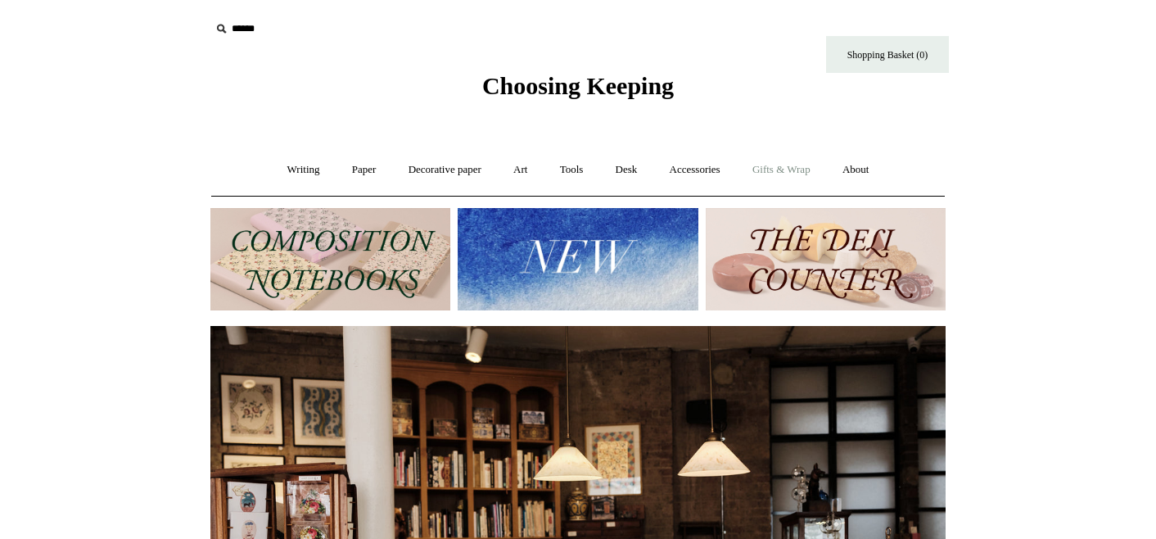
click at [779, 171] on link "Gifts & Wrap +" at bounding box center [782, 169] width 88 height 43
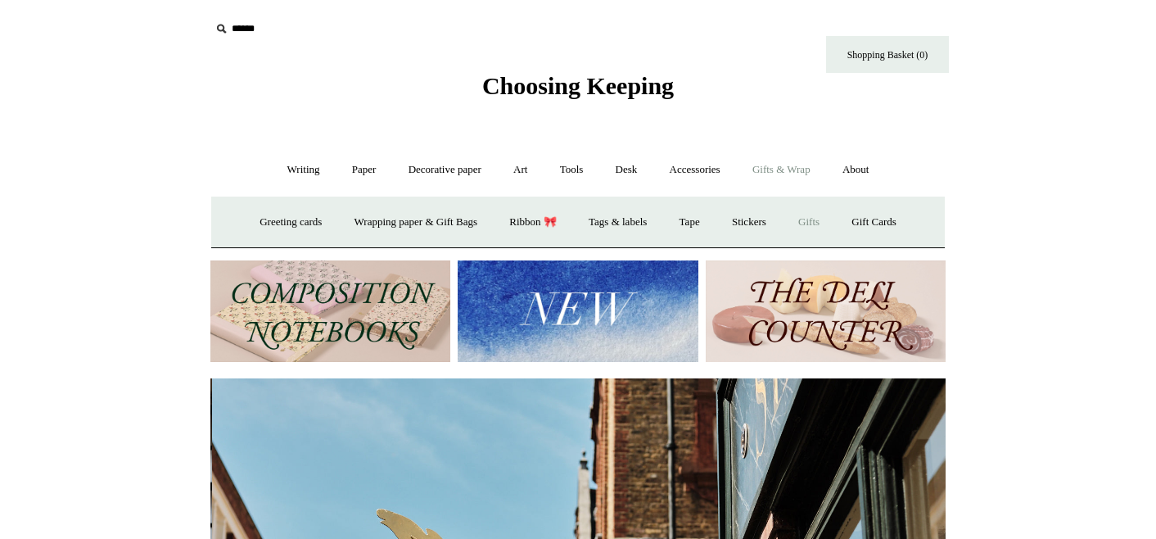
scroll to position [0, 735]
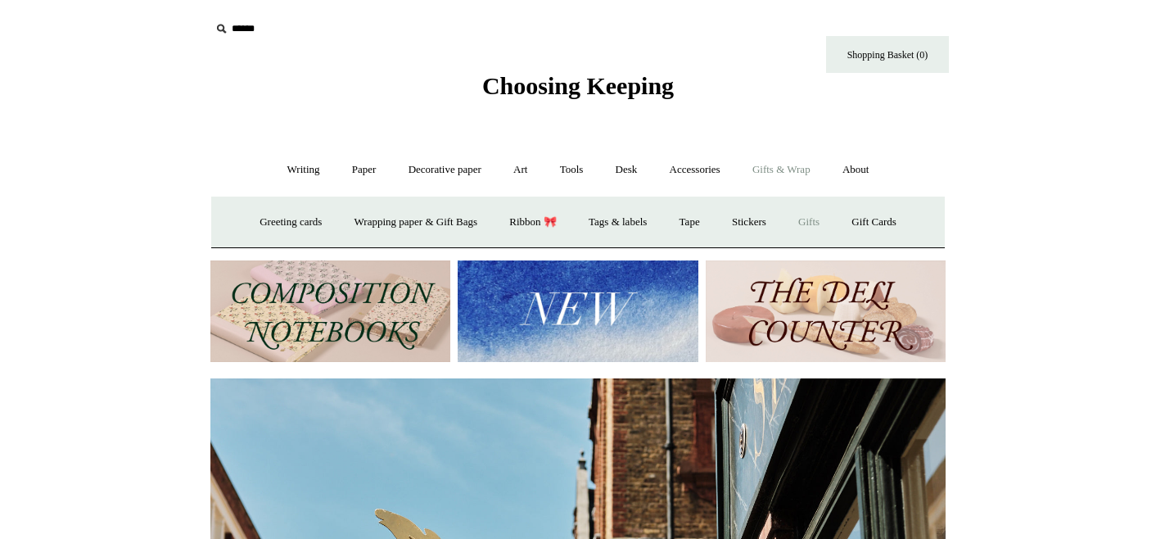
click at [805, 218] on link "Gifts +" at bounding box center [808, 222] width 51 height 43
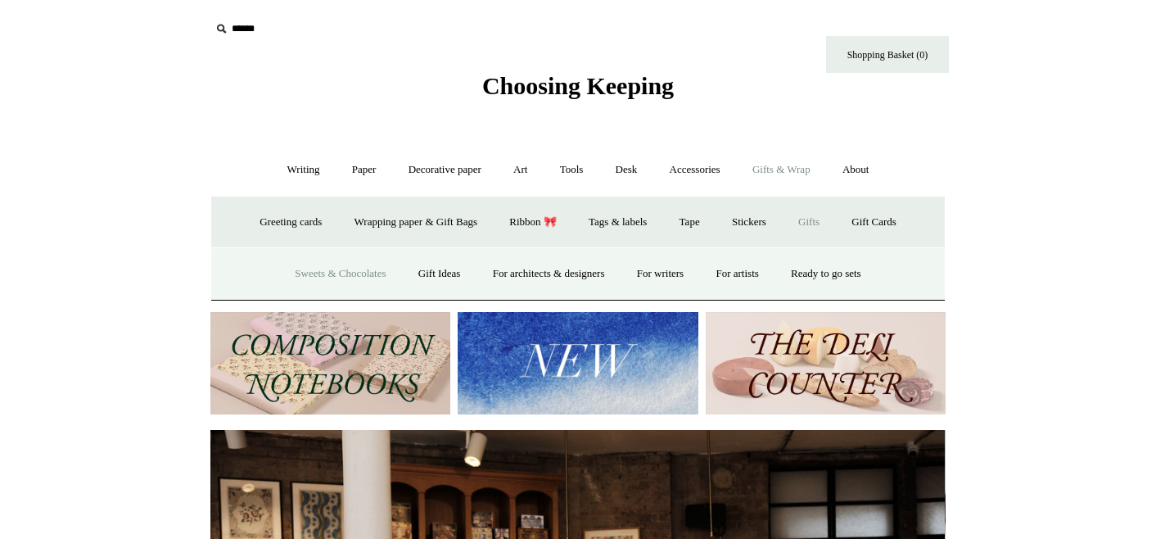
scroll to position [0, 0]
click at [368, 273] on link "Sweets & Chocolates" at bounding box center [340, 273] width 120 height 43
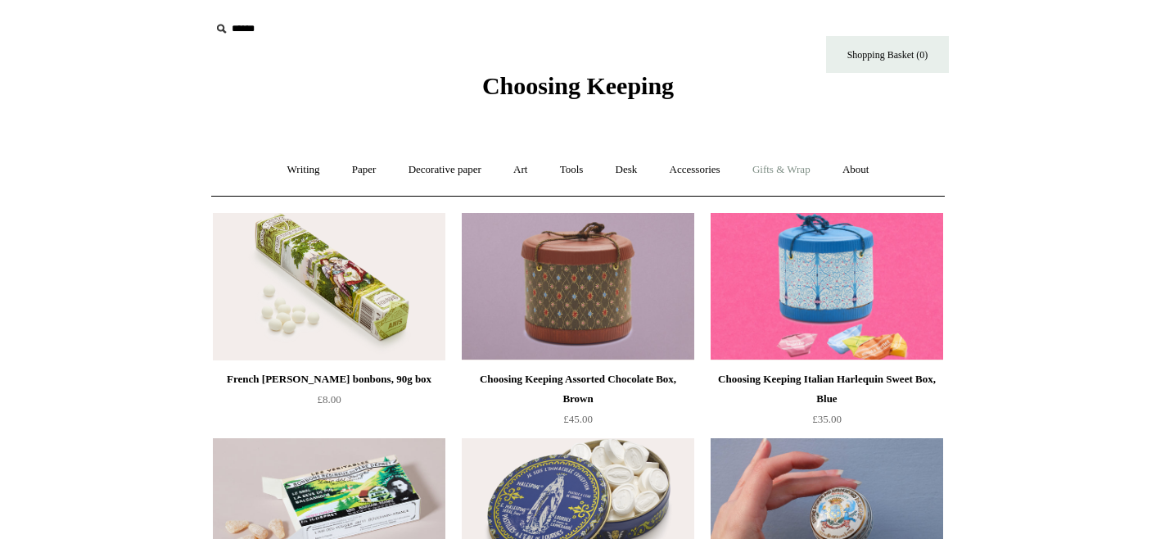
click at [790, 165] on link "Gifts & Wrap +" at bounding box center [782, 169] width 88 height 43
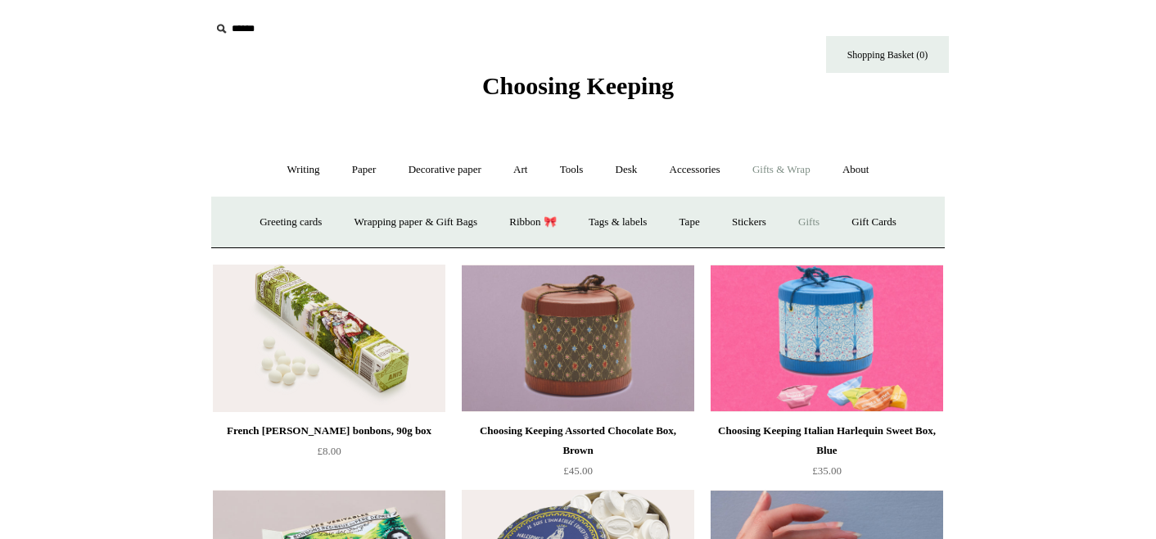
click at [828, 214] on link "Gifts +" at bounding box center [808, 222] width 51 height 43
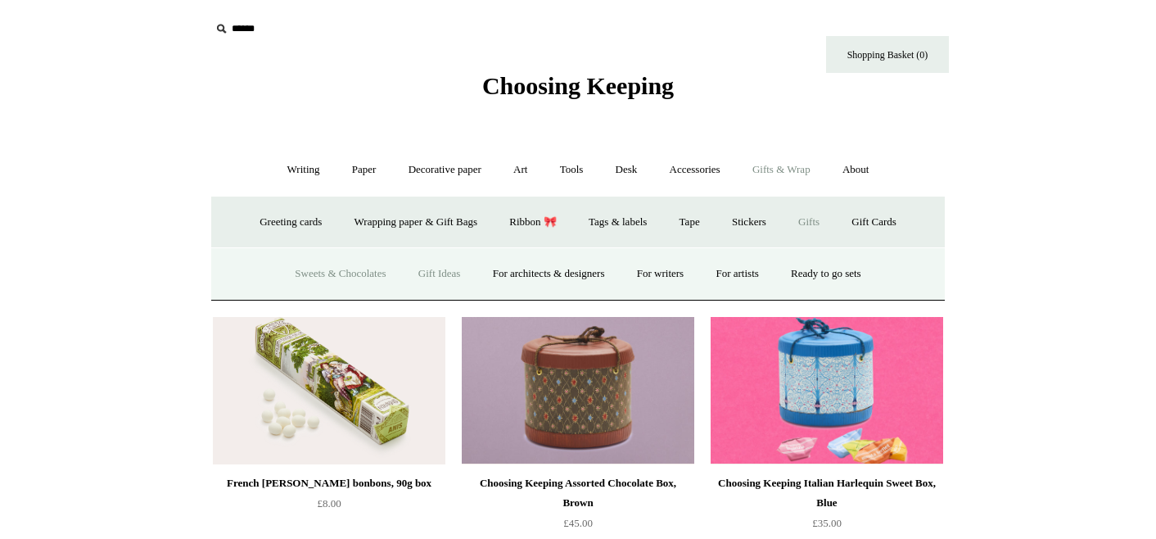
click at [427, 272] on link "Gift Ideas" at bounding box center [440, 273] width 72 height 43
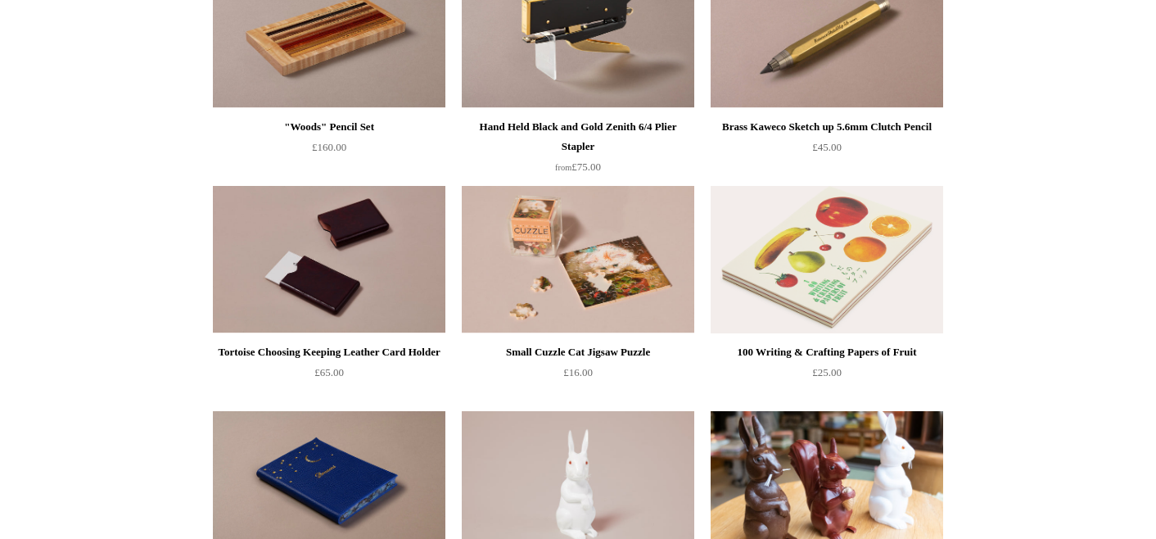
scroll to position [7, 0]
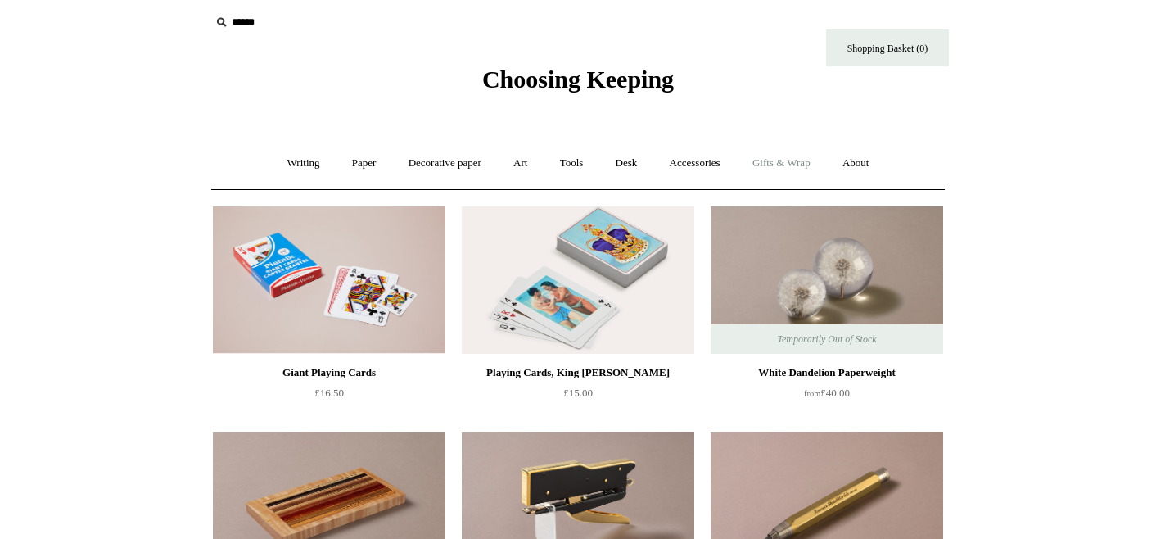
click at [780, 167] on link "Gifts & Wrap +" at bounding box center [782, 163] width 88 height 43
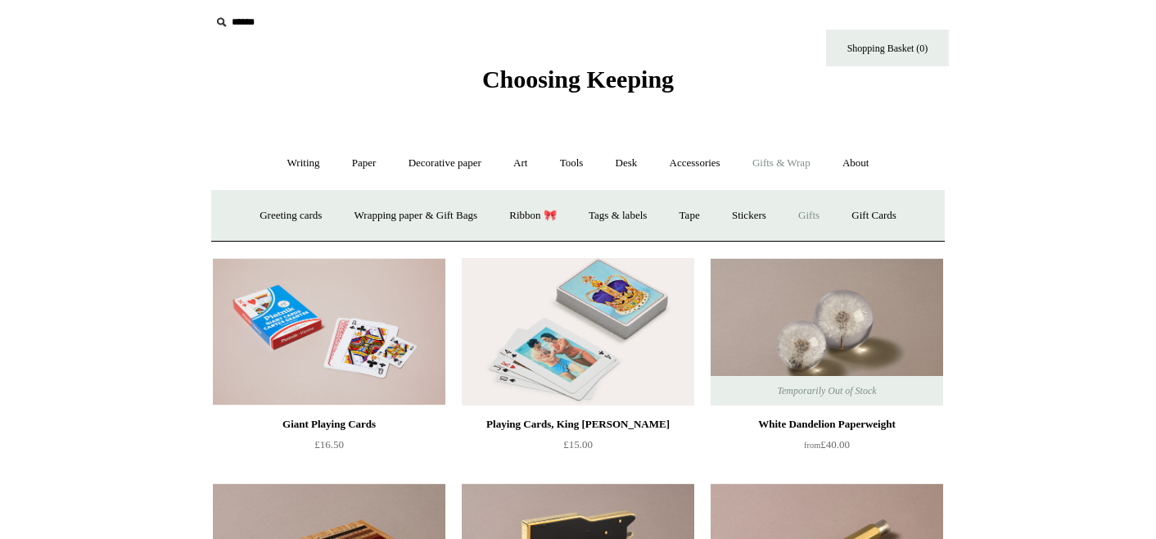
click at [828, 214] on link "Gifts +" at bounding box center [808, 215] width 51 height 43
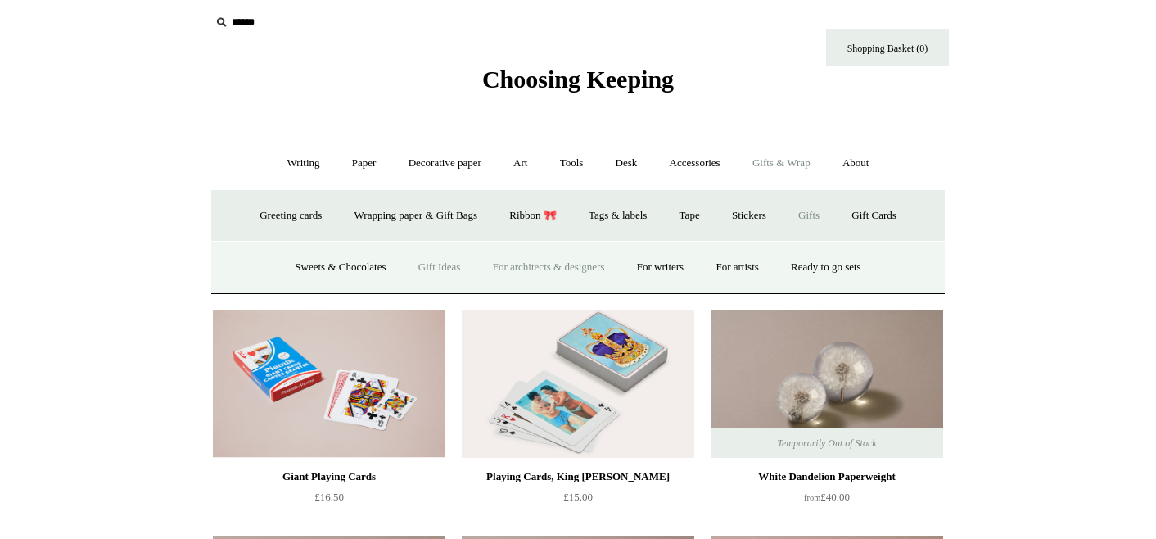
click at [591, 261] on link "For architects & designers" at bounding box center [549, 267] width 142 height 43
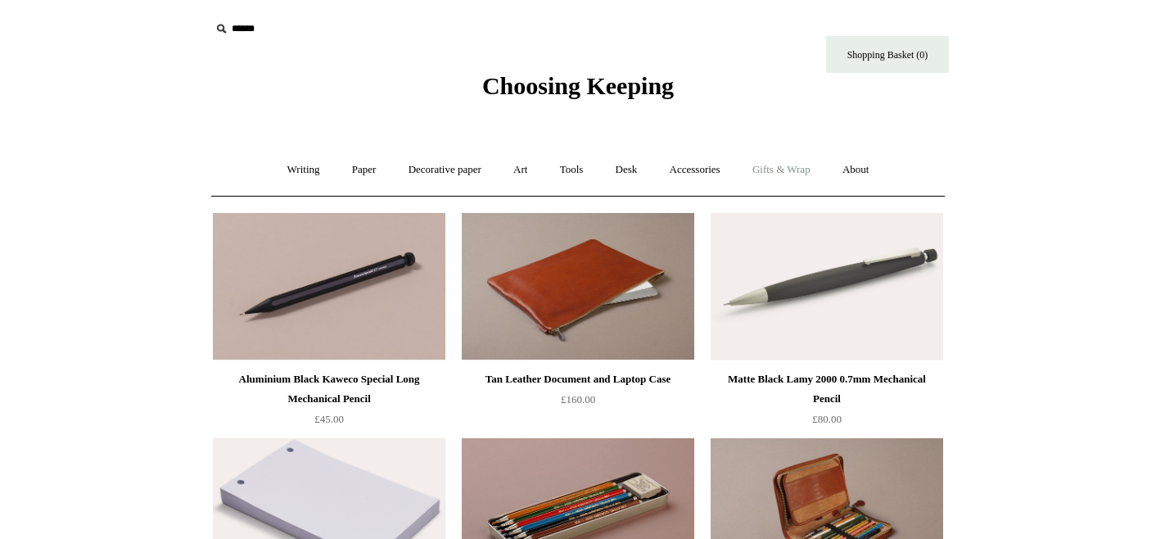
click at [773, 172] on link "Gifts & Wrap +" at bounding box center [782, 169] width 88 height 43
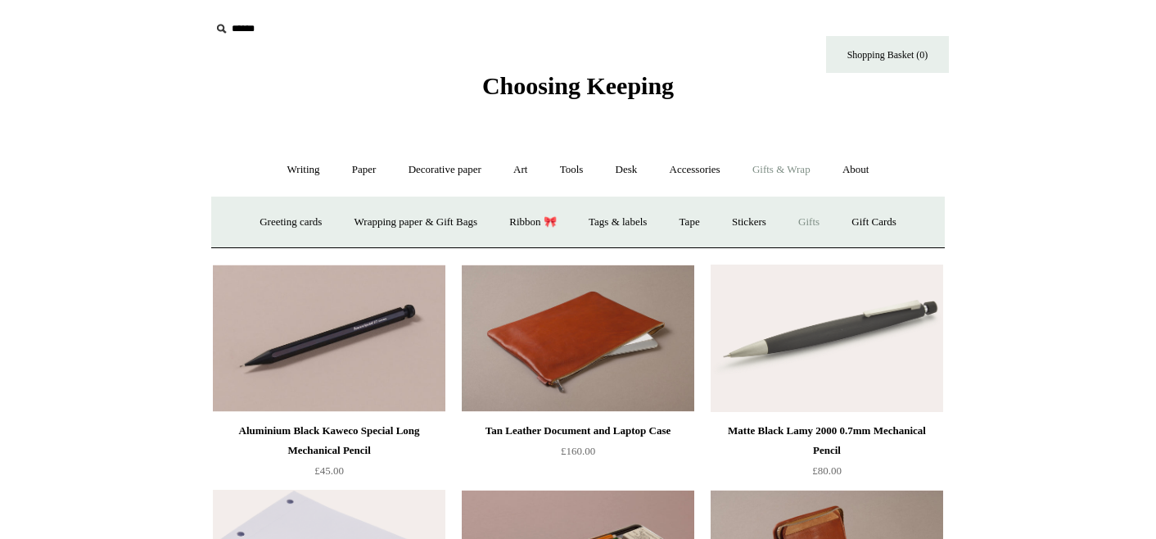
click at [825, 221] on link "Gifts +" at bounding box center [808, 222] width 51 height 43
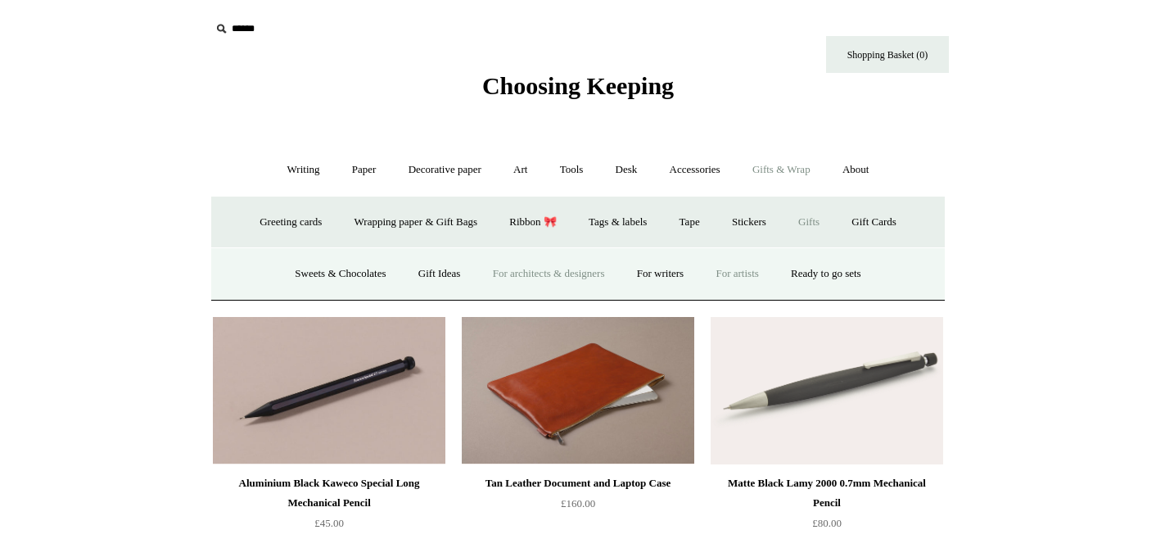
click at [755, 270] on link "For artists" at bounding box center [737, 273] width 72 height 43
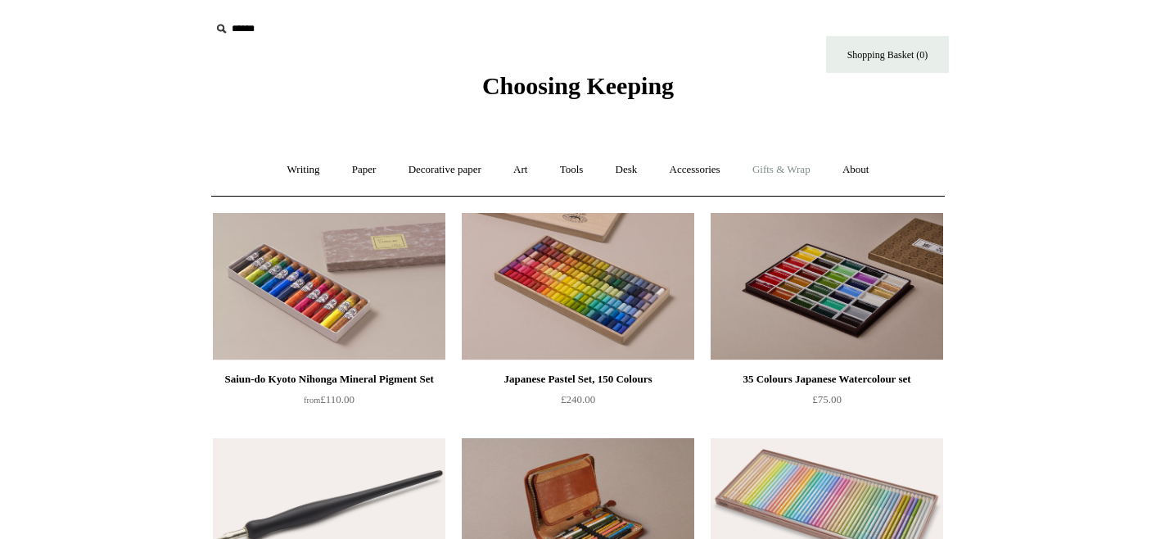
click at [782, 173] on link "Gifts & Wrap +" at bounding box center [782, 169] width 88 height 43
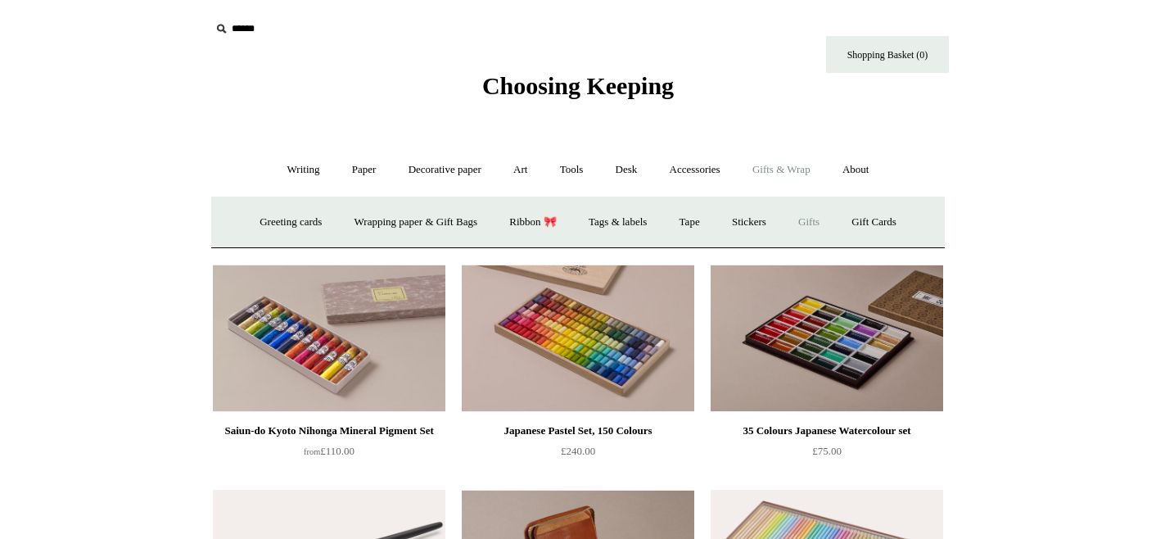
click at [819, 222] on link "Gifts +" at bounding box center [808, 222] width 51 height 43
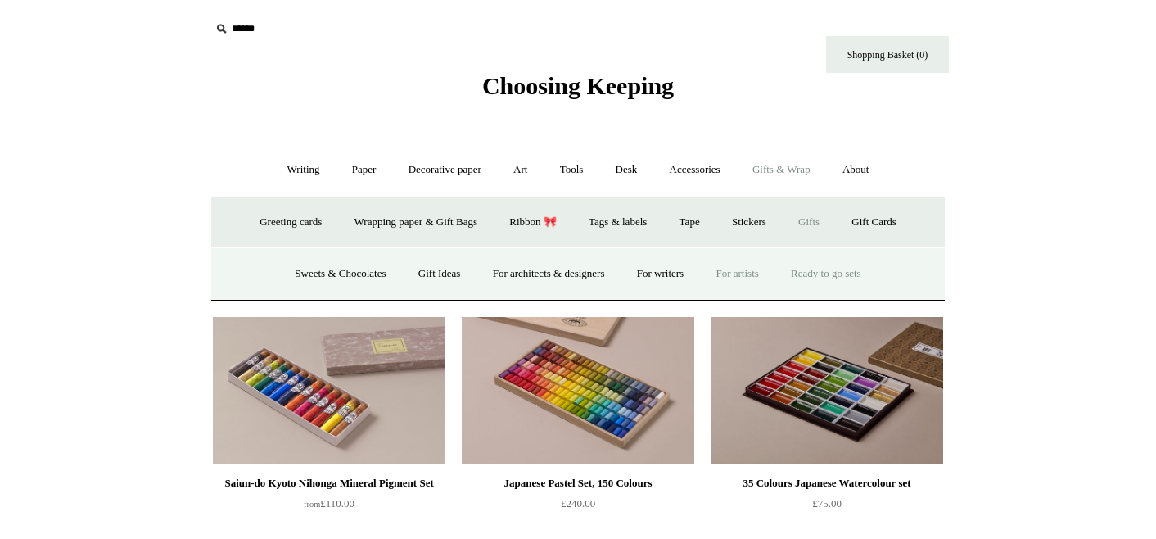
click at [870, 276] on link "Ready to go sets" at bounding box center [826, 273] width 100 height 43
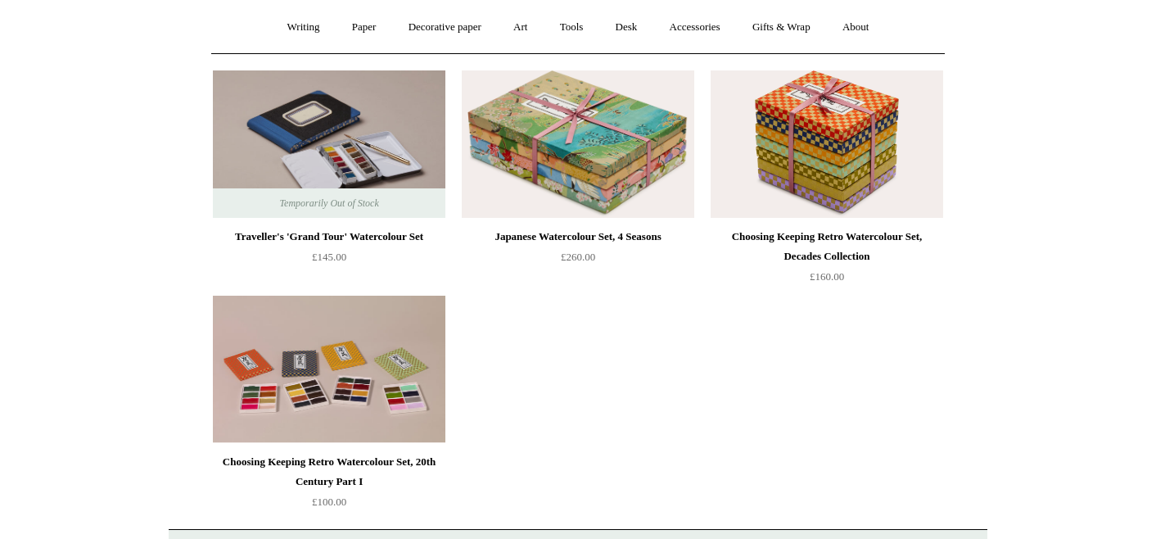
scroll to position [389, 0]
